Goal: Transaction & Acquisition: Book appointment/travel/reservation

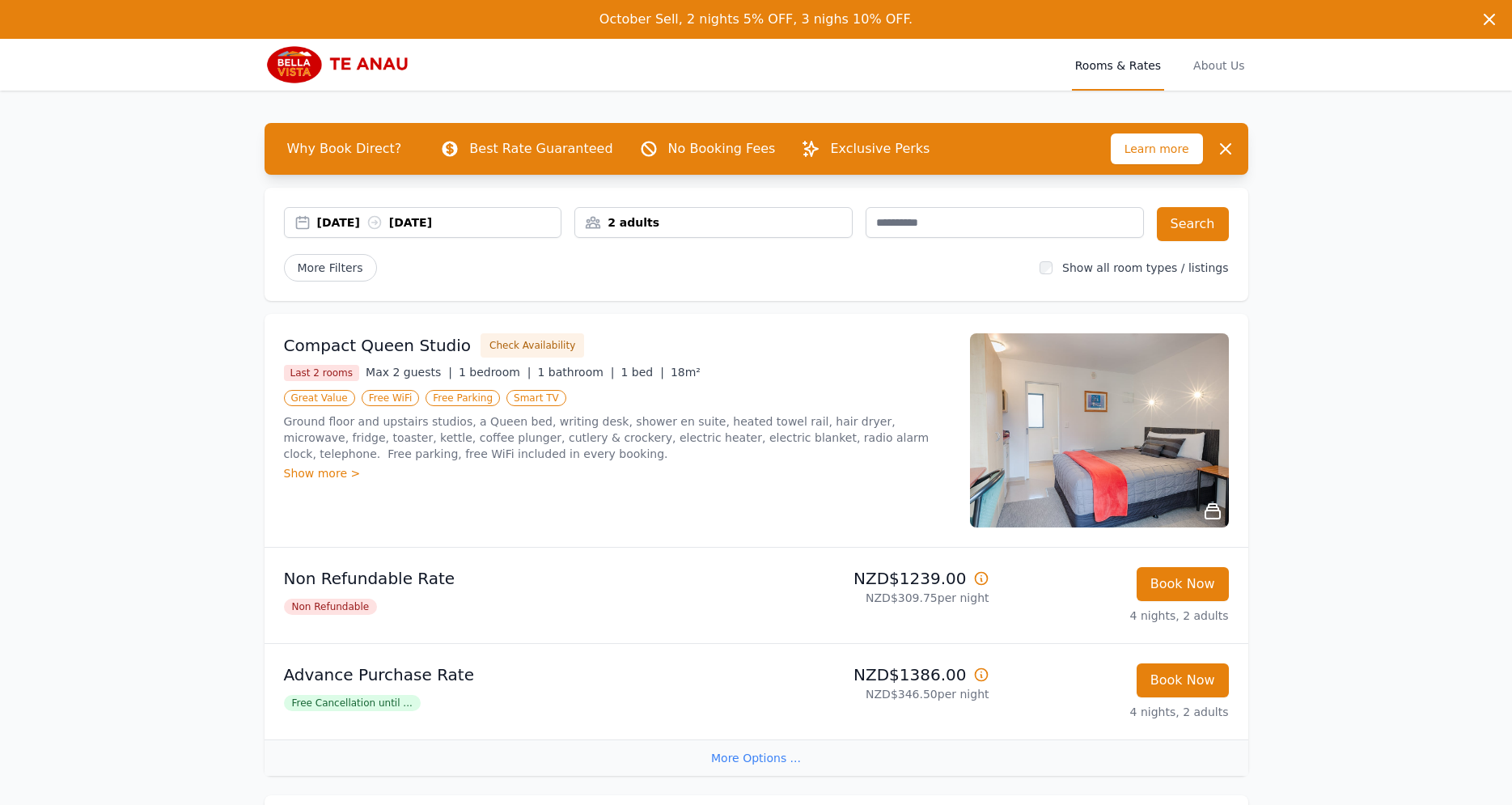
click at [353, 228] on div "[DATE] [DATE]" at bounding box center [439, 222] width 245 height 16
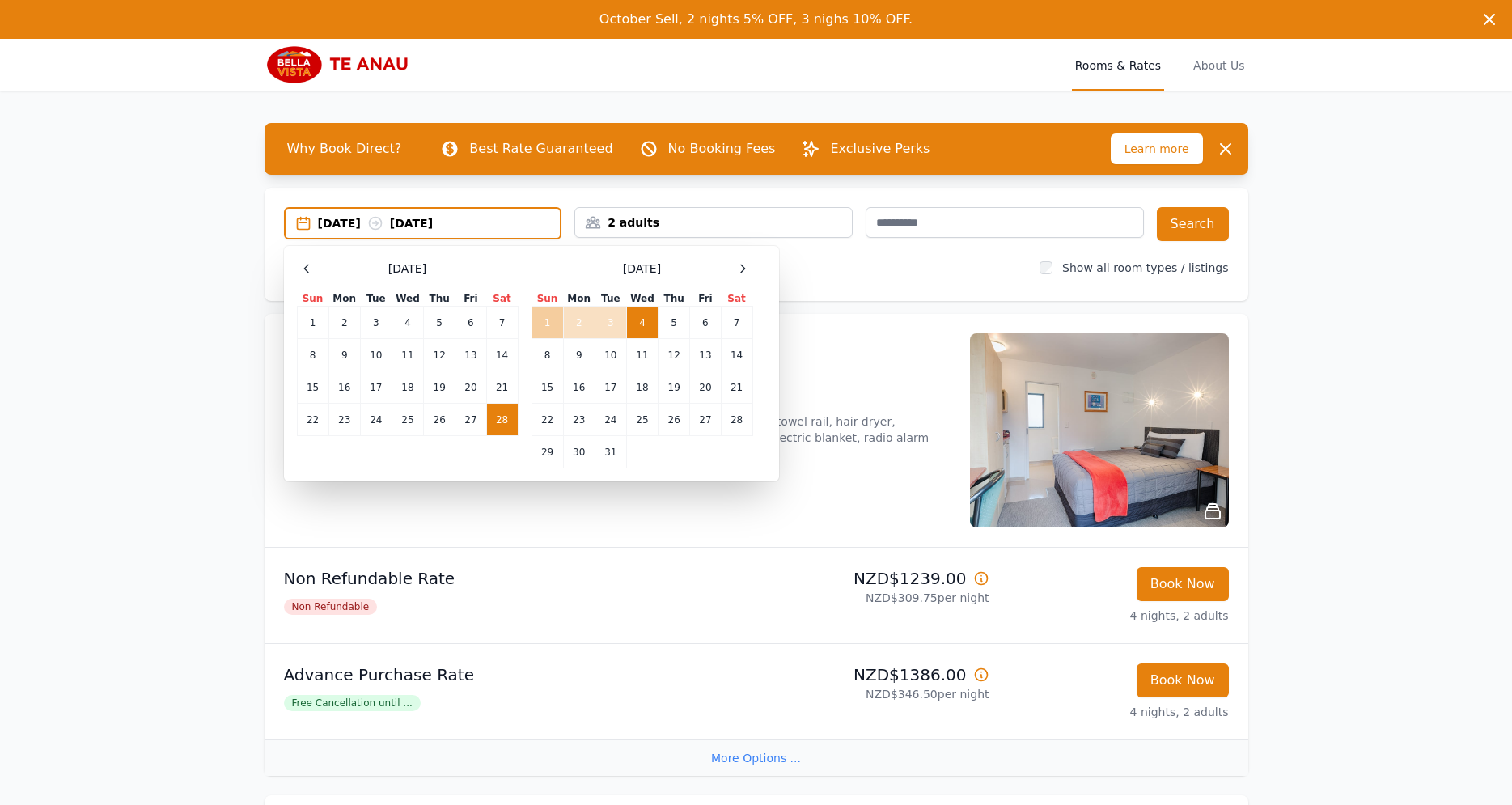
click at [551, 322] on td "1" at bounding box center [547, 322] width 31 height 32
click at [671, 321] on td "5" at bounding box center [674, 322] width 31 height 32
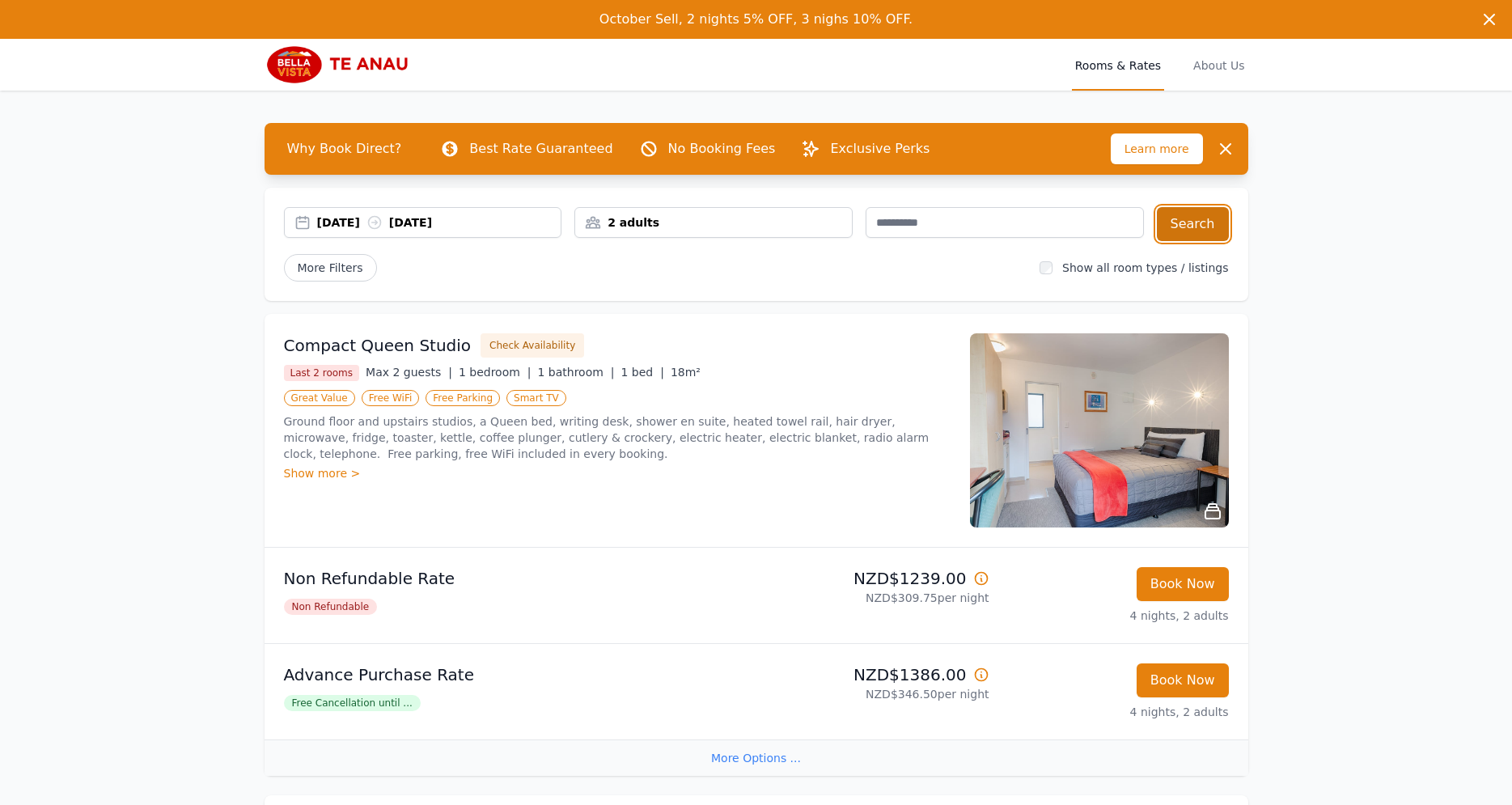
click at [1196, 226] on button "Search" at bounding box center [1192, 223] width 72 height 34
click at [456, 218] on div "[DATE] [DATE]" at bounding box center [439, 222] width 245 height 16
click at [469, 224] on div "[DATE] [DATE]" at bounding box center [439, 222] width 245 height 16
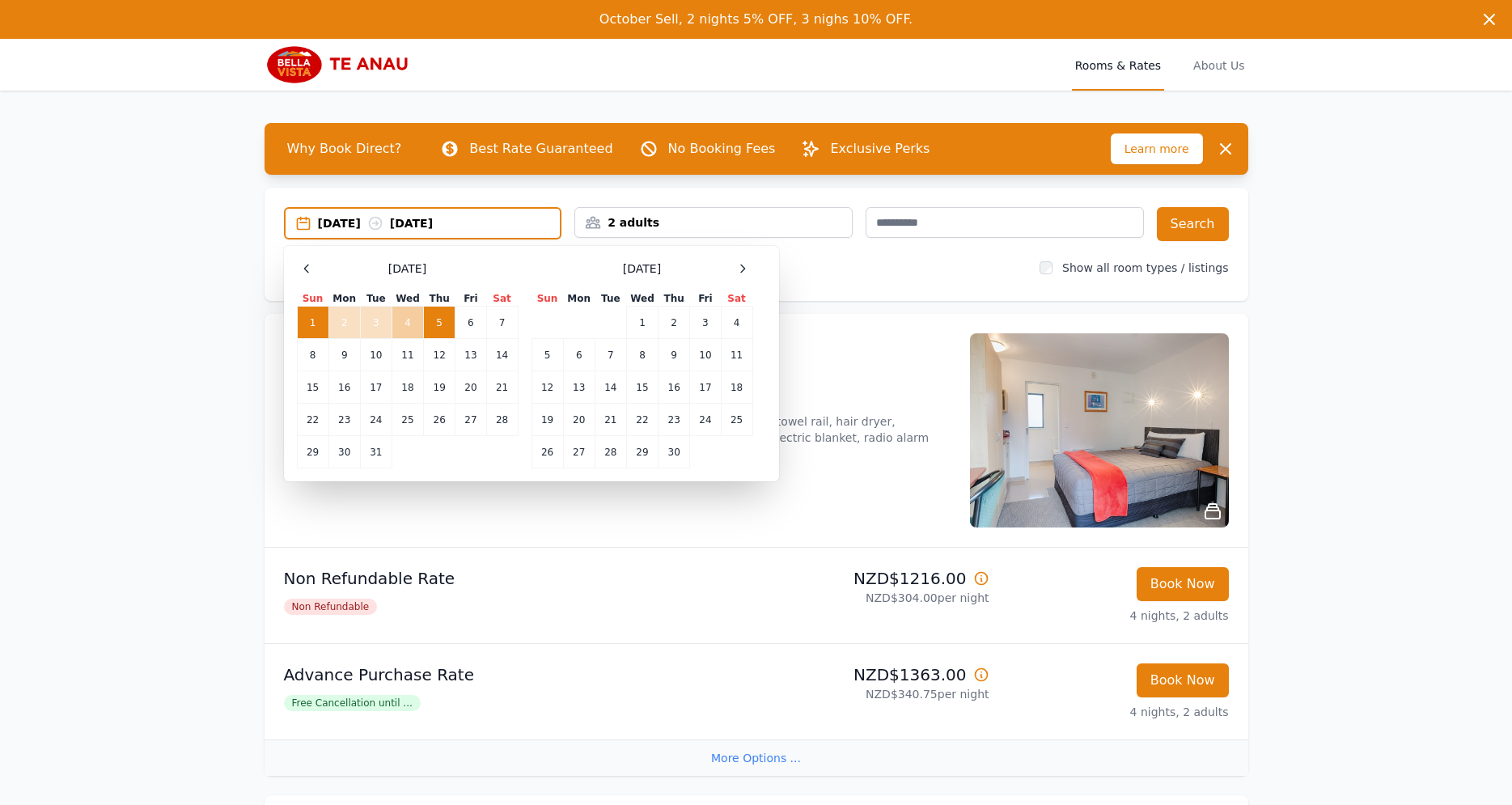
click at [421, 319] on td "4" at bounding box center [407, 322] width 31 height 32
click at [302, 318] on td "1" at bounding box center [313, 322] width 31 height 32
click at [414, 318] on td "4" at bounding box center [407, 322] width 31 height 32
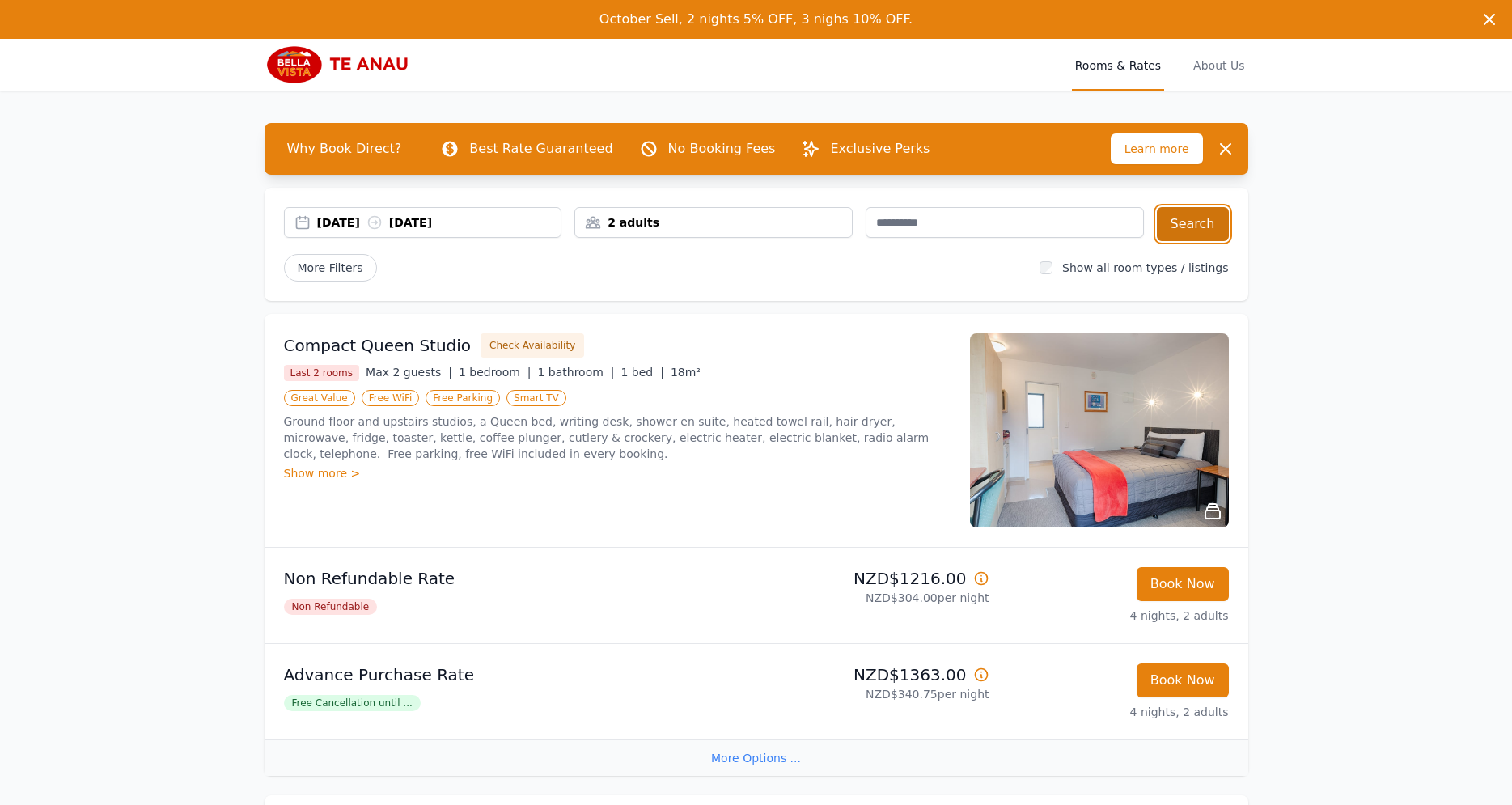
click at [1194, 219] on button "Search" at bounding box center [1192, 223] width 72 height 34
